Goal: Task Accomplishment & Management: Manage account settings

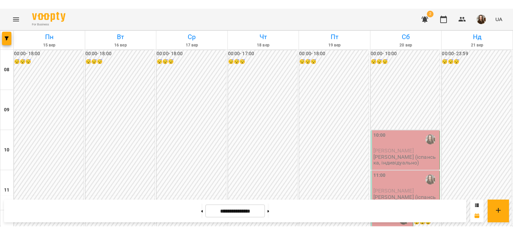
scroll to position [367, 0]
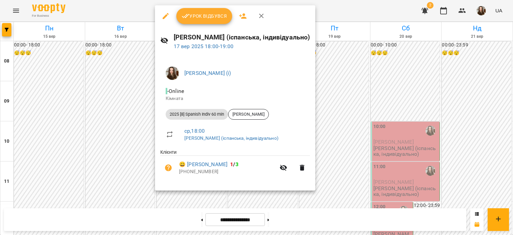
click at [213, 13] on span "Урок відбувся" at bounding box center [204, 16] width 45 height 8
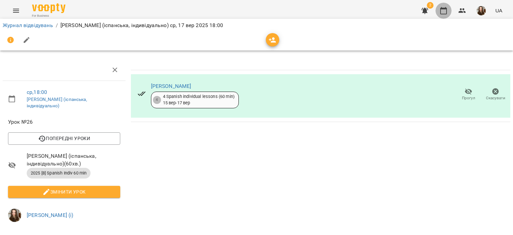
click at [444, 12] on icon "button" at bounding box center [444, 11] width 8 height 8
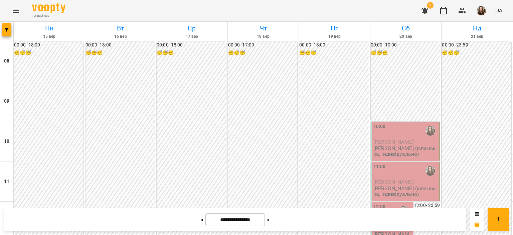
scroll to position [370, 0]
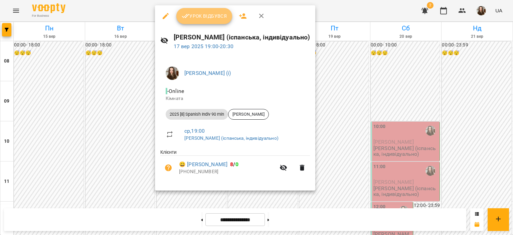
click at [202, 19] on span "Урок відбувся" at bounding box center [204, 16] width 45 height 8
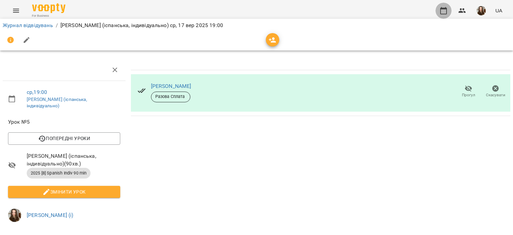
click at [444, 11] on icon "button" at bounding box center [444, 11] width 8 height 8
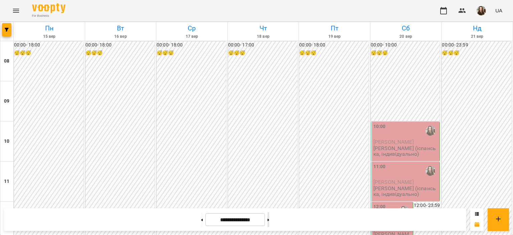
click at [269, 217] on button at bounding box center [269, 219] width 2 height 15
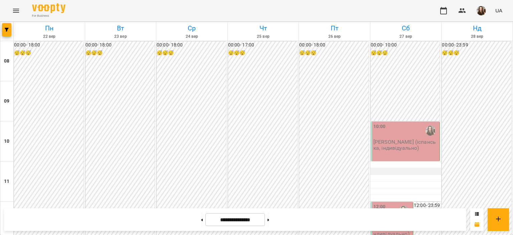
scroll to position [374, 0]
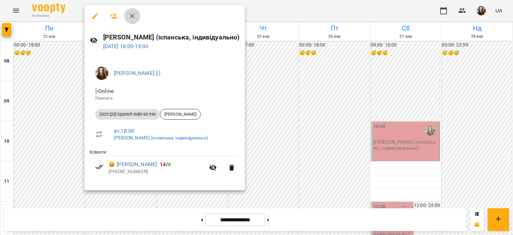
click at [131, 16] on icon "button" at bounding box center [132, 16] width 8 height 8
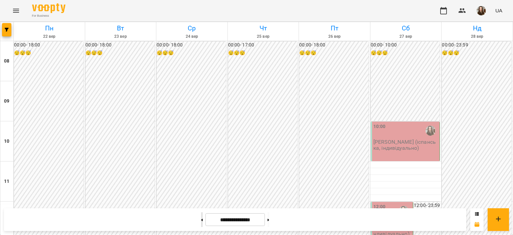
click at [201, 217] on button at bounding box center [202, 219] width 2 height 15
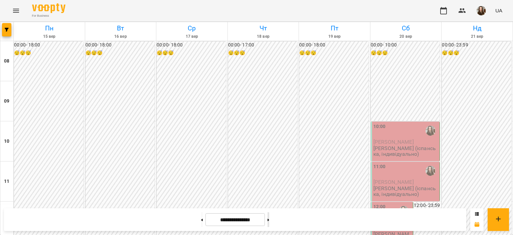
click at [269, 217] on button at bounding box center [269, 219] width 2 height 15
type input "**********"
